Goal: Obtain resource: Download file/media

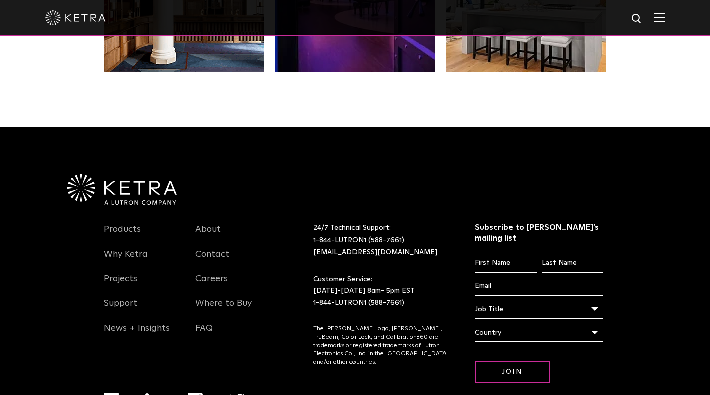
scroll to position [2114, 0]
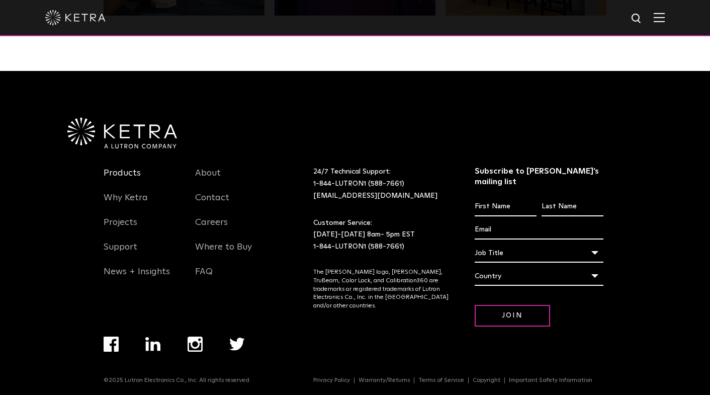
click at [118, 175] on link "Products" at bounding box center [122, 178] width 37 height 23
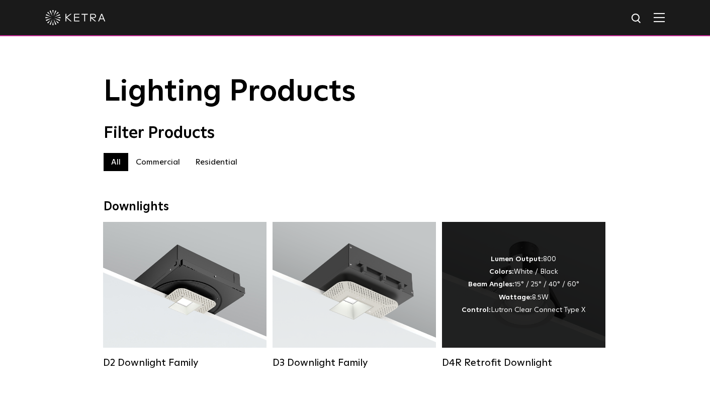
click at [529, 313] on span "Lutron Clear Connect Type X" at bounding box center [538, 309] width 95 height 7
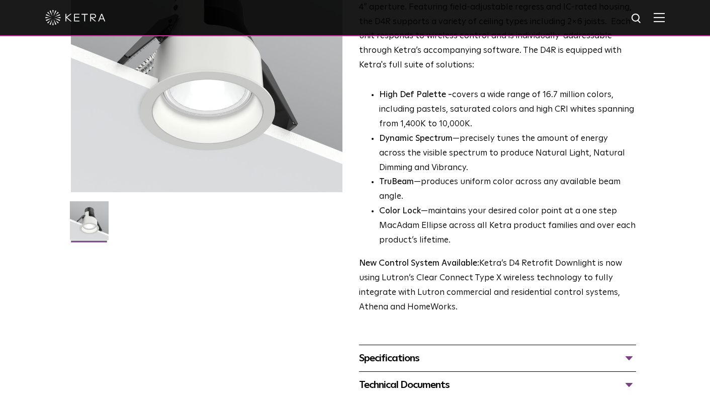
scroll to position [251, 0]
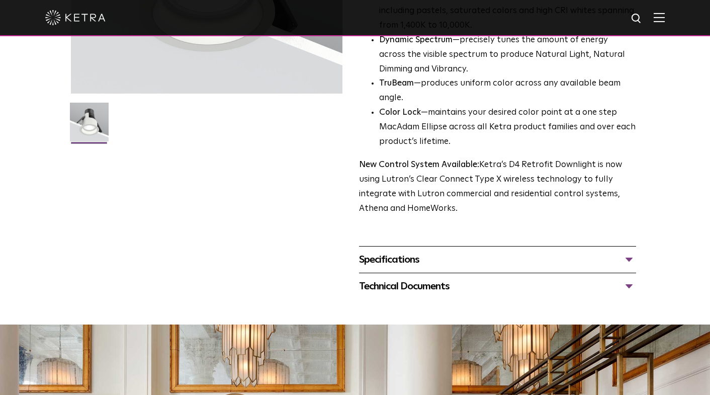
click at [629, 267] on div "Specifications" at bounding box center [497, 259] width 277 height 16
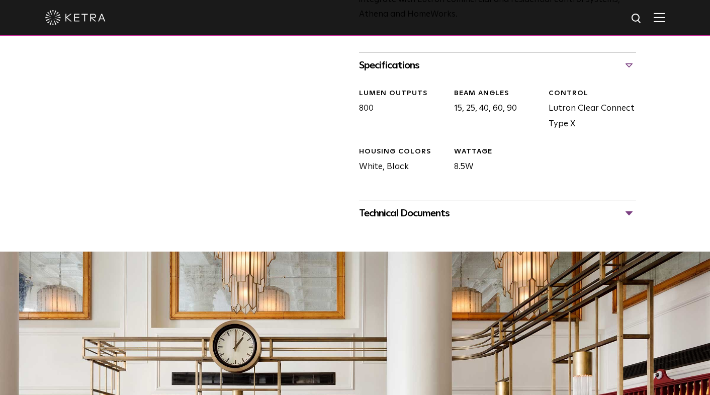
scroll to position [503, 0]
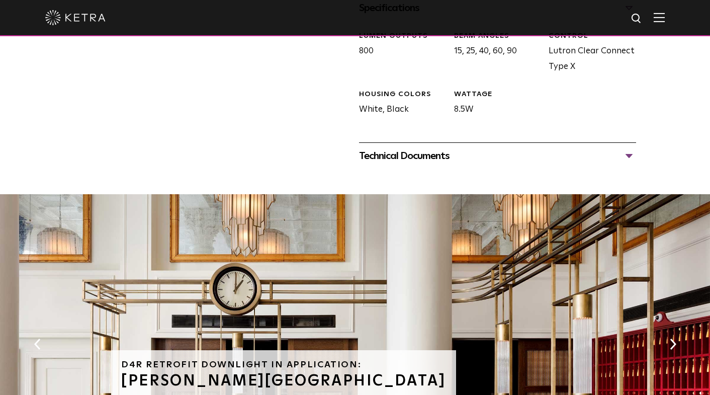
click at [630, 164] on div "Technical Documents" at bounding box center [497, 156] width 277 height 16
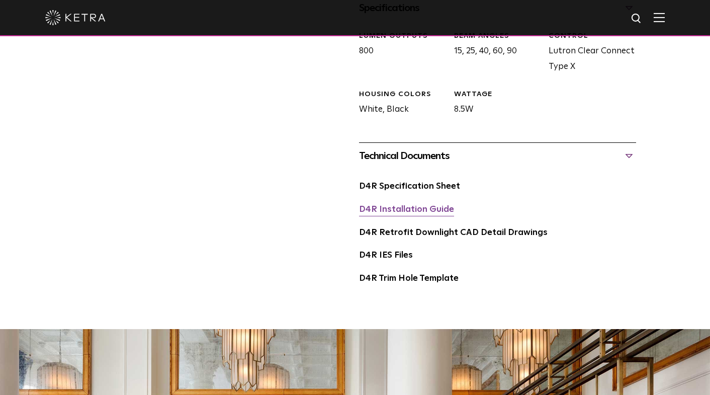
click at [410, 214] on link "D4R Installation Guide" at bounding box center [406, 209] width 95 height 9
